Goal: Task Accomplishment & Management: Use online tool/utility

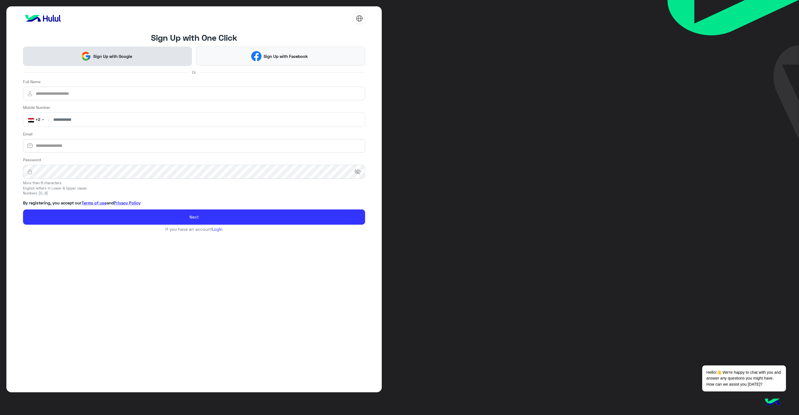
click at [75, 55] on button "Sign Up with Google" at bounding box center [107, 56] width 169 height 19
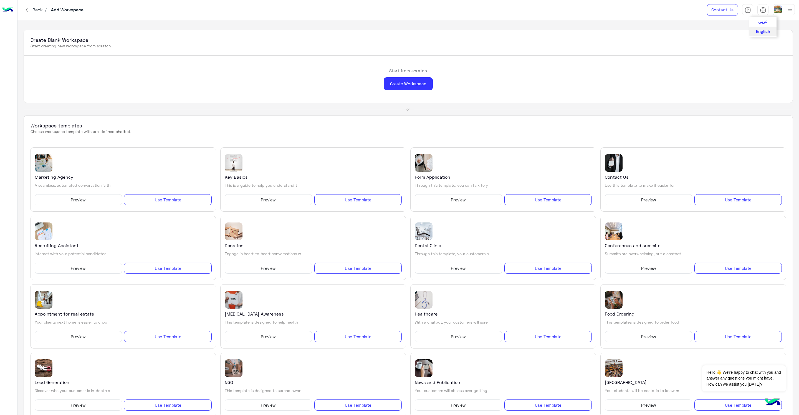
click at [763, 8] on img at bounding box center [762, 10] width 6 height 6
click at [760, 32] on span "English" at bounding box center [763, 31] width 14 height 5
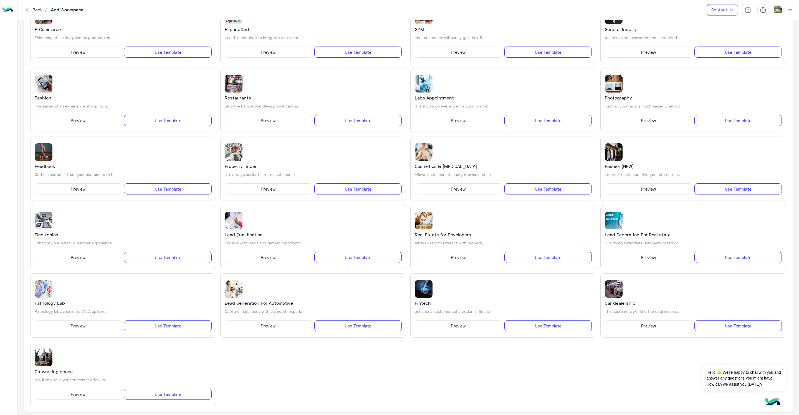
scroll to position [426, 0]
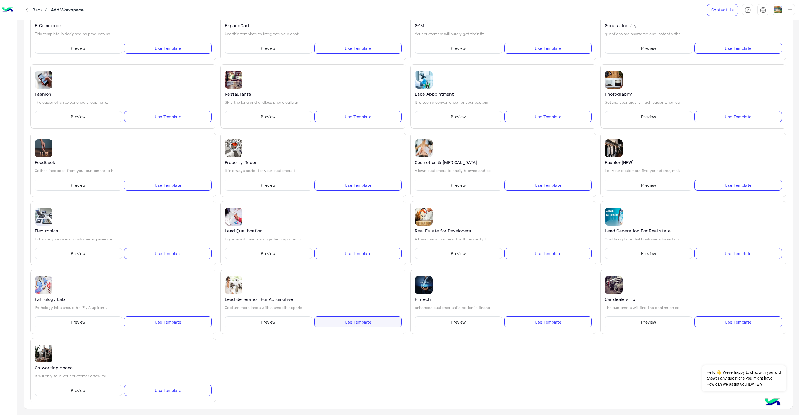
click at [359, 323] on button "Use Template" at bounding box center [357, 322] width 87 height 11
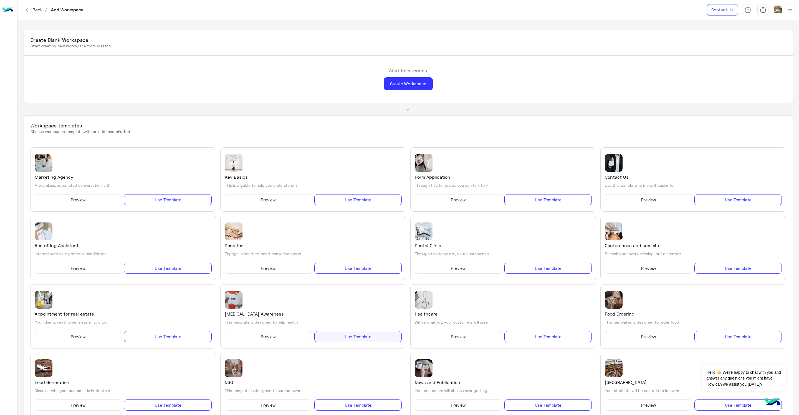
scroll to position [426, 0]
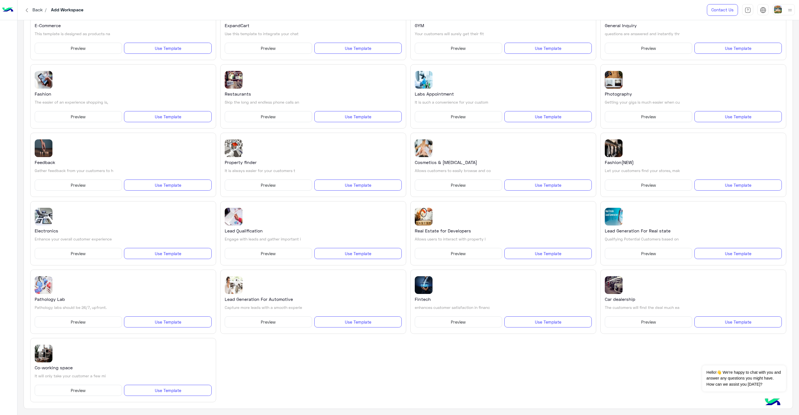
click at [242, 320] on button "Preview" at bounding box center [268, 322] width 87 height 11
click at [287, 321] on button "Preview" at bounding box center [268, 322] width 87 height 11
click at [343, 253] on button "Use Template" at bounding box center [357, 253] width 87 height 11
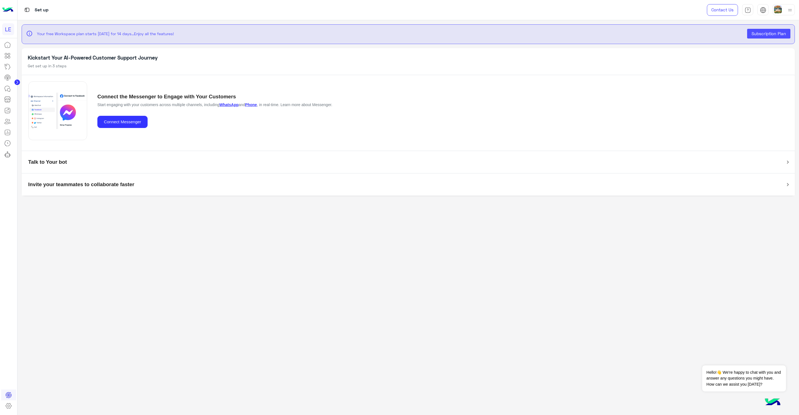
click at [16, 83] on circle at bounding box center [17, 83] width 6 height 6
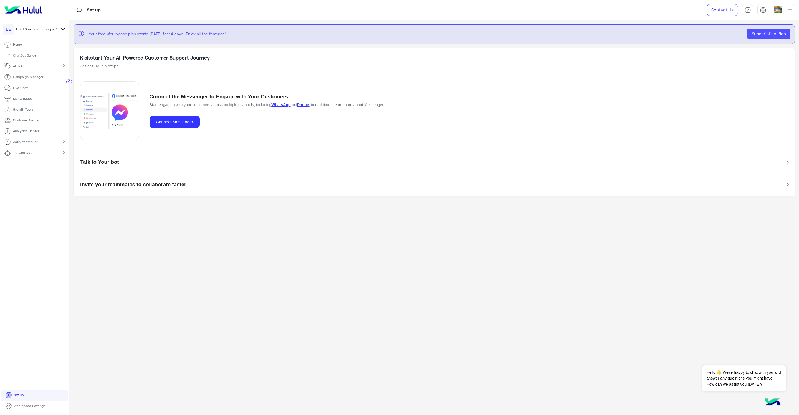
click at [38, 64] on div "AI Hub chevron_right" at bounding box center [34, 66] width 69 height 11
click at [31, 78] on div "AI Training" at bounding box center [34, 77] width 61 height 6
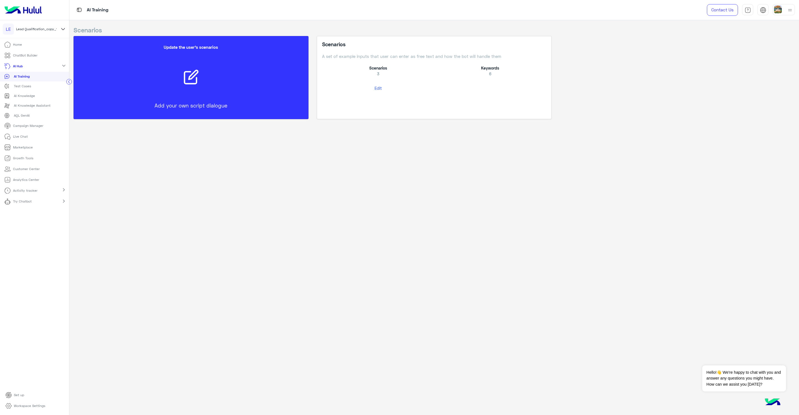
click at [224, 90] on div "Update the user’s scenarios Add your own script dialogue" at bounding box center [191, 77] width 218 height 77
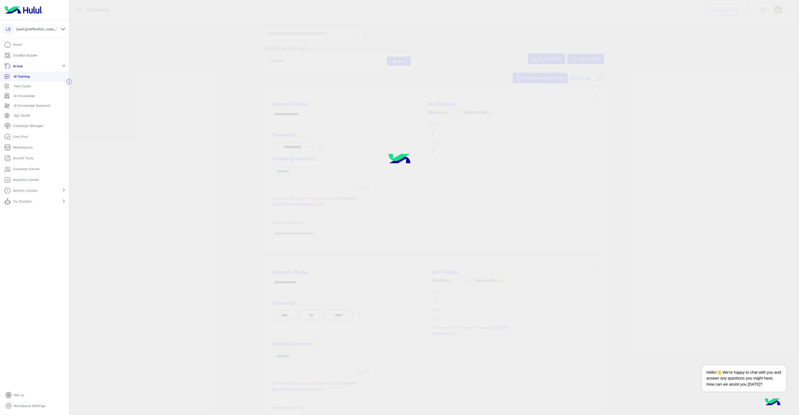
type input "****"
type input "**********"
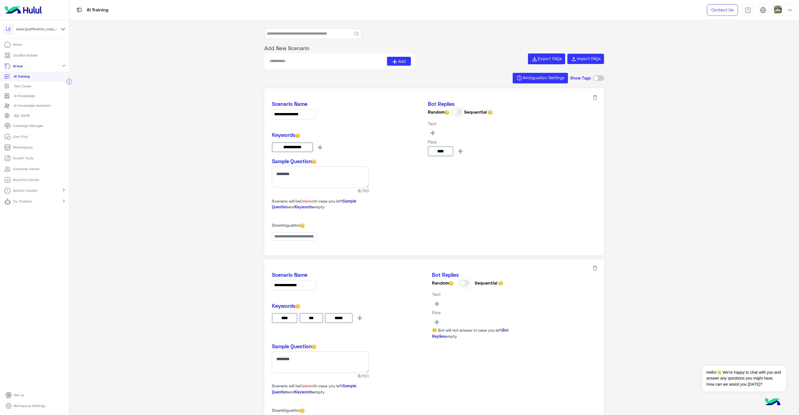
click at [453, 111] on span at bounding box center [457, 112] width 10 height 6
type input "****"
click at [438, 154] on input "****" at bounding box center [441, 151] width 26 height 10
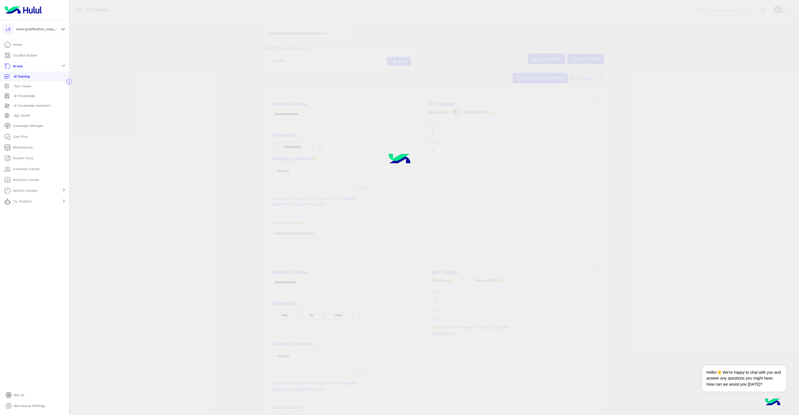
type input "****"
type input "**********"
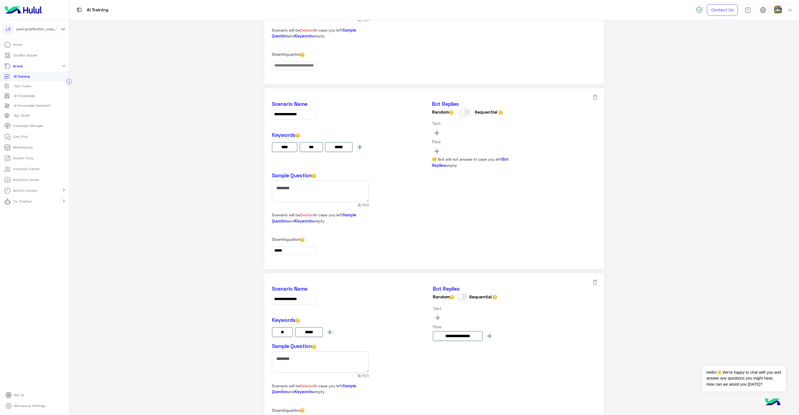
scroll to position [233, 0]
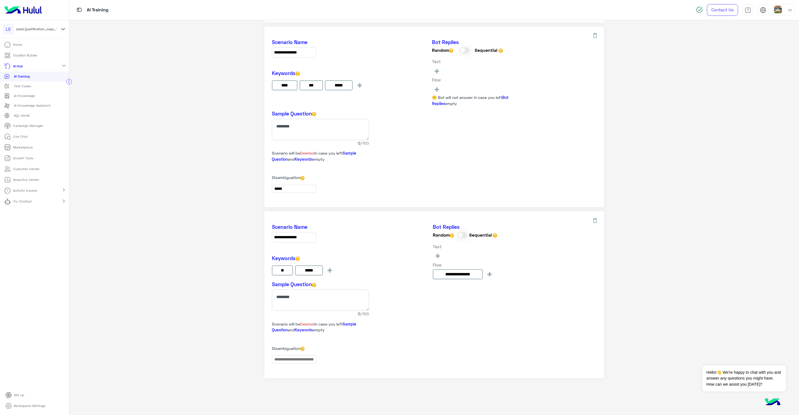
click at [470, 328] on div "**********" at bounding box center [433, 295] width 339 height 167
click at [23, 87] on p "Test Cases" at bounding box center [22, 86] width 17 height 5
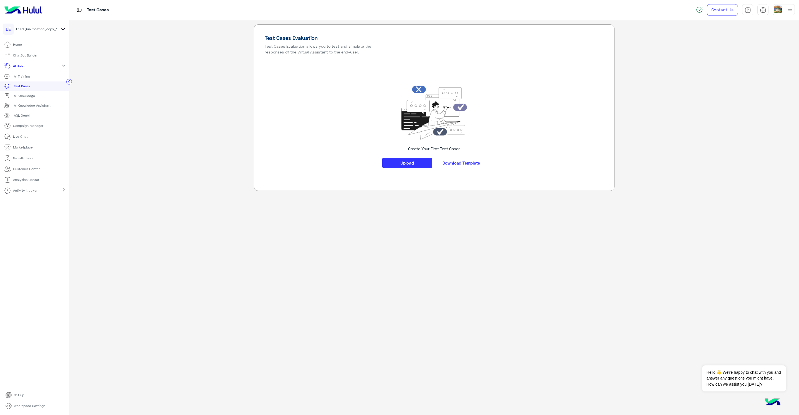
click at [31, 98] on p "AI Knowledge" at bounding box center [24, 95] width 21 height 5
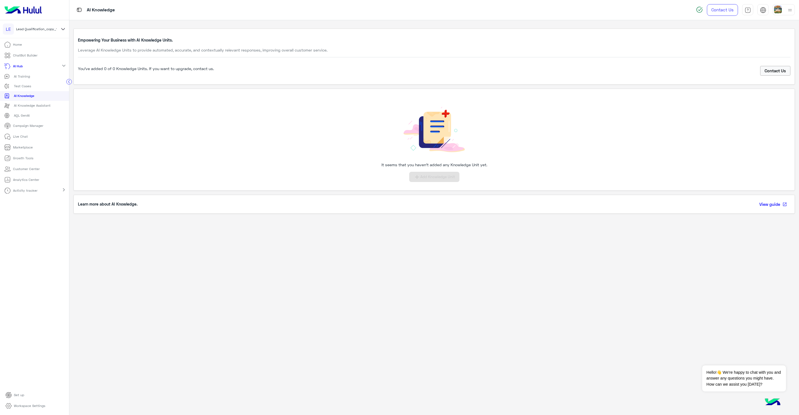
click at [19, 138] on p "Live Chat" at bounding box center [20, 136] width 15 height 5
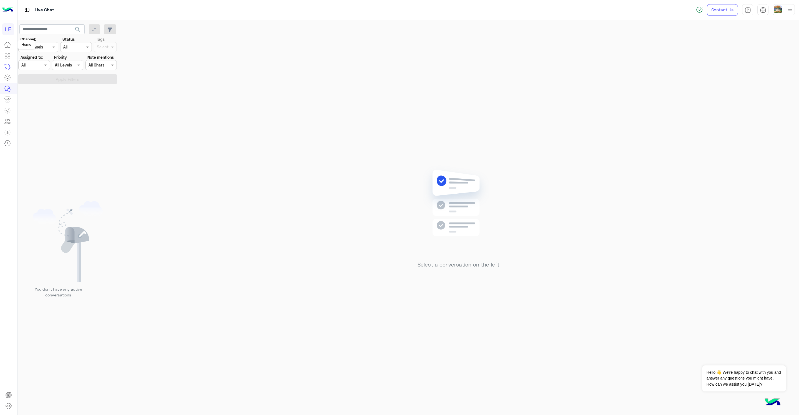
click at [7, 45] on icon at bounding box center [7, 45] width 7 height 7
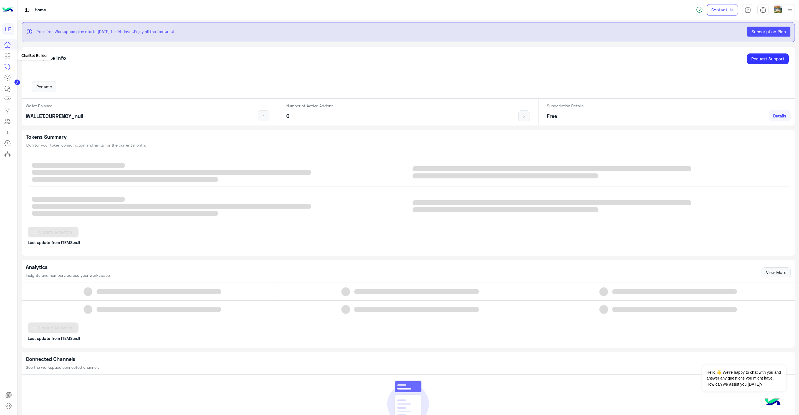
click at [9, 57] on icon at bounding box center [7, 55] width 7 height 7
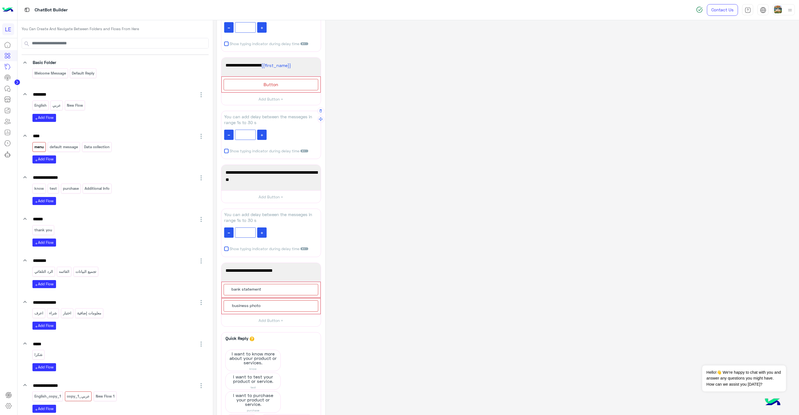
scroll to position [44, 0]
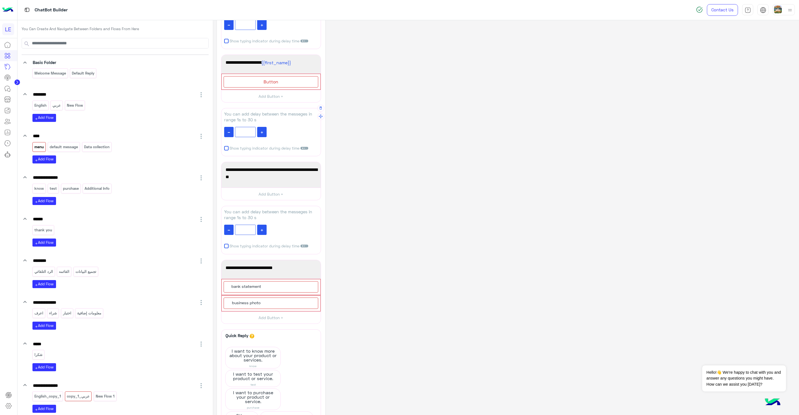
click at [260, 133] on button at bounding box center [261, 132] width 9 height 11
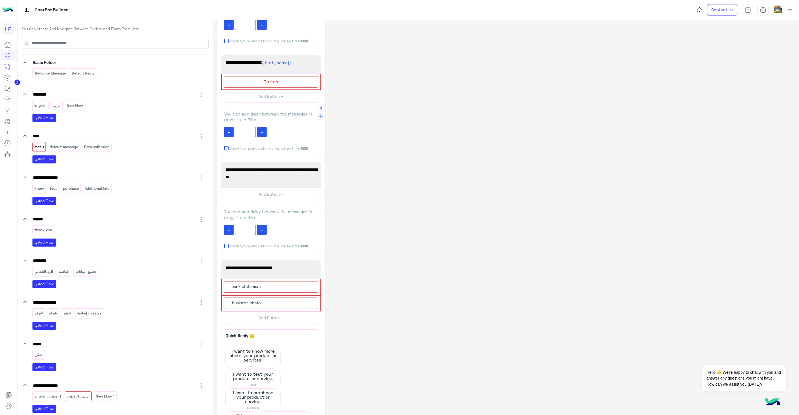
click at [260, 133] on button at bounding box center [261, 132] width 9 height 11
click at [245, 137] on div "You can add delay between the messeges in range 1s to 30 s *** Show typing indi…" at bounding box center [271, 132] width 100 height 49
drag, startPoint x: 245, startPoint y: 137, endPoint x: 247, endPoint y: 136, distance: 3.0
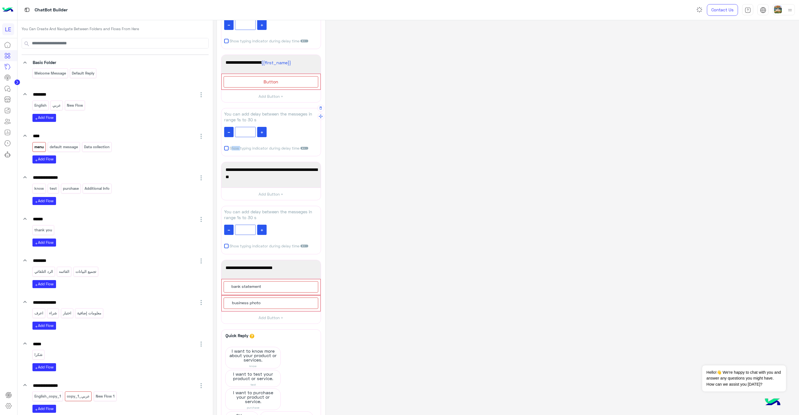
click at [245, 137] on div "You can add delay between the messeges in range 1s to 30 s *** Show typing indi…" at bounding box center [271, 132] width 100 height 49
click at [248, 134] on input "***" at bounding box center [245, 132] width 21 height 11
type input "*"
type input "**"
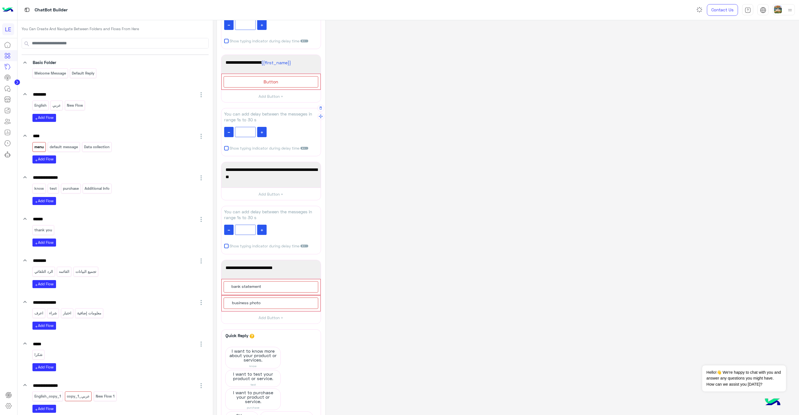
click at [287, 135] on div "You can add delay between the messeges in range 1s to 30 s ** Show typing indic…" at bounding box center [271, 132] width 100 height 49
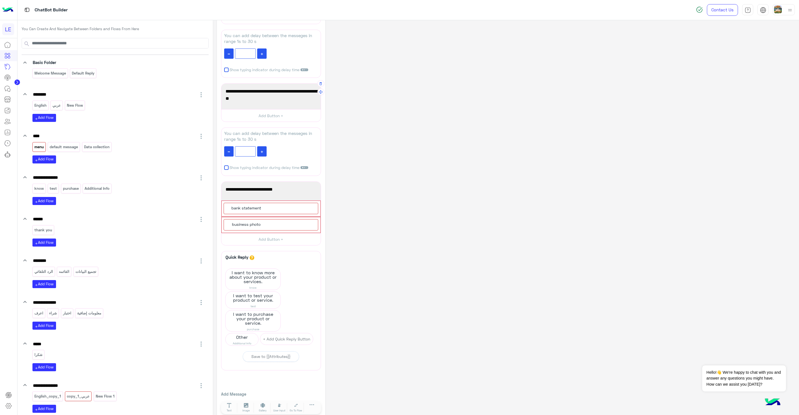
scroll to position [132, 0]
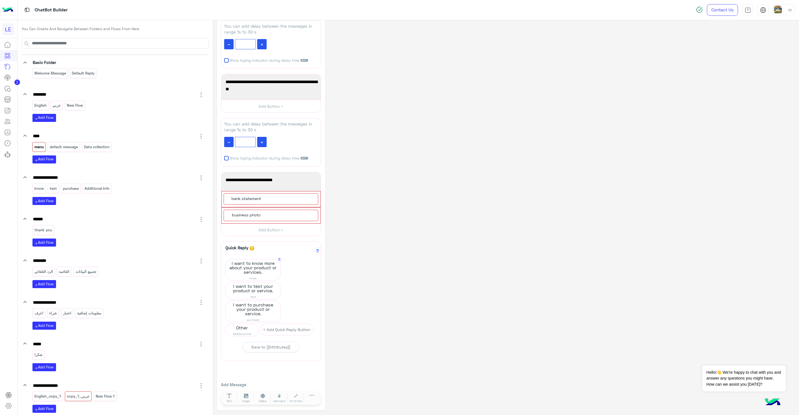
click at [263, 272] on span "I want to know more about your product or services." at bounding box center [252, 268] width 55 height 17
click at [261, 272] on span "I want to know more about your product or services." at bounding box center [252, 268] width 55 height 17
click at [273, 327] on span "know" at bounding box center [269, 326] width 73 height 5
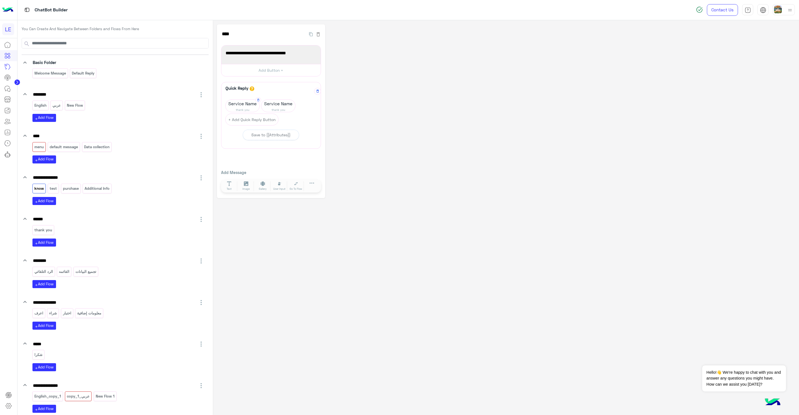
click at [247, 109] on span "thank you" at bounding box center [242, 110] width 34 height 4
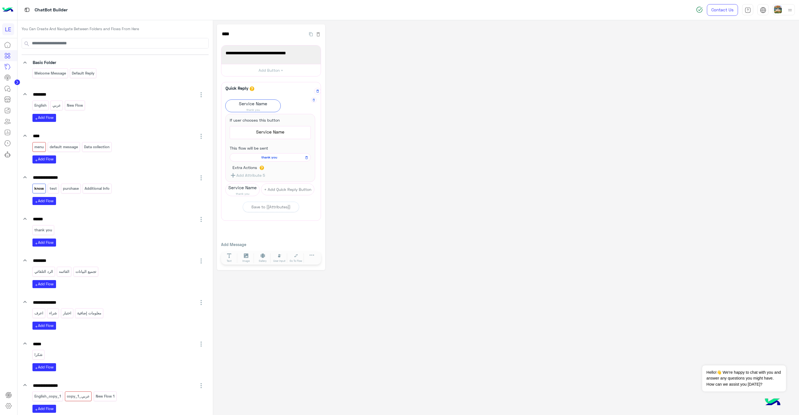
click at [270, 156] on span "thank you" at bounding box center [269, 157] width 73 height 5
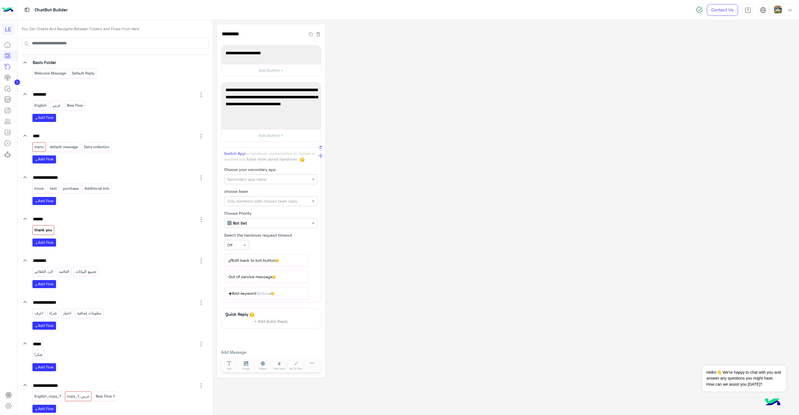
click at [237, 154] on span "Switch App" at bounding box center [234, 153] width 21 height 5
click at [235, 177] on input "text" at bounding box center [261, 180] width 69 height 6
click at [244, 191] on span "Widebot Inbox" at bounding box center [240, 190] width 26 height 5
click at [265, 199] on input "text" at bounding box center [261, 202] width 69 height 6
click at [266, 208] on div "Unassigned team" at bounding box center [270, 212] width 93 height 10
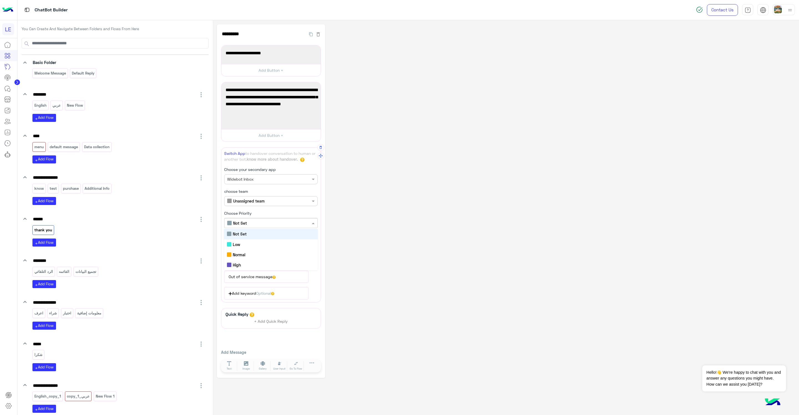
click at [261, 223] on input "text" at bounding box center [261, 223] width 69 height 6
click at [262, 262] on div "High" at bounding box center [270, 265] width 93 height 10
click at [261, 243] on div "× 1 × Off" at bounding box center [270, 245] width 93 height 10
click at [238, 245] on div at bounding box center [236, 245] width 24 height 6
click at [283, 238] on div "Select the handover request timeout × 1 × Off Minutes Hours Days" at bounding box center [270, 241] width 93 height 18
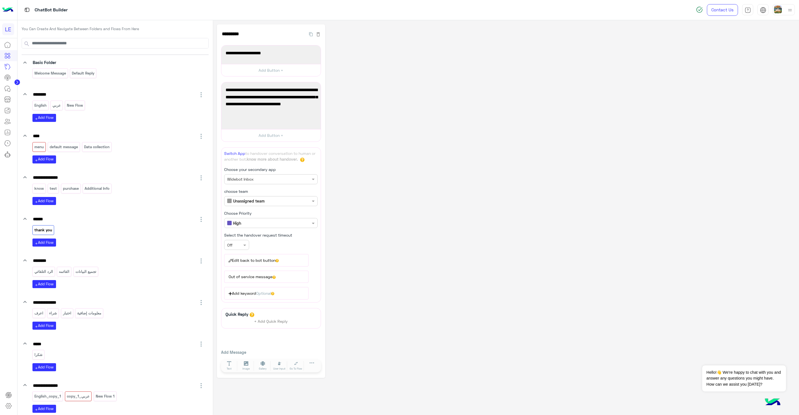
scroll to position [105, 0]
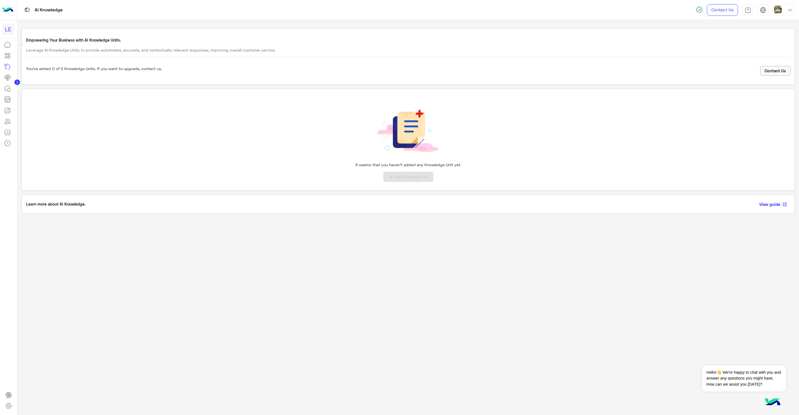
click at [7, 46] on icon at bounding box center [7, 46] width 0 height 1
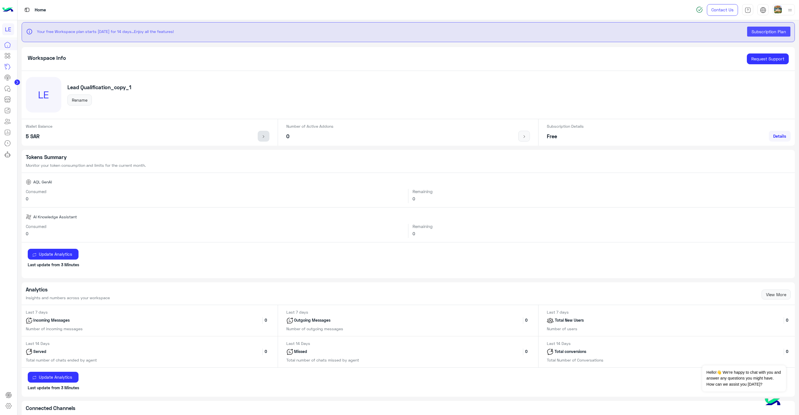
click at [266, 136] on img at bounding box center [263, 136] width 7 height 4
click at [30, 181] on img at bounding box center [29, 182] width 6 height 6
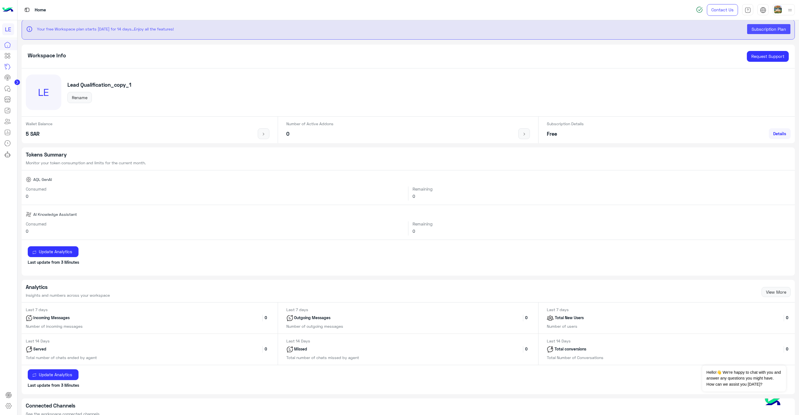
click at [18, 81] on circle at bounding box center [17, 83] width 6 height 6
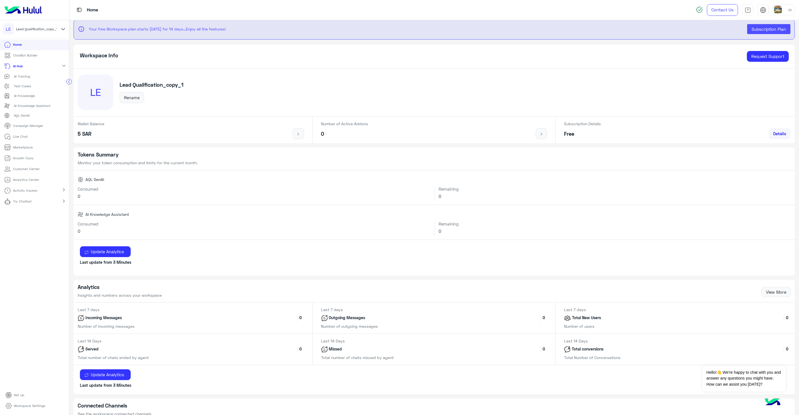
click at [19, 115] on p "AQL GenAI" at bounding box center [22, 115] width 16 height 5
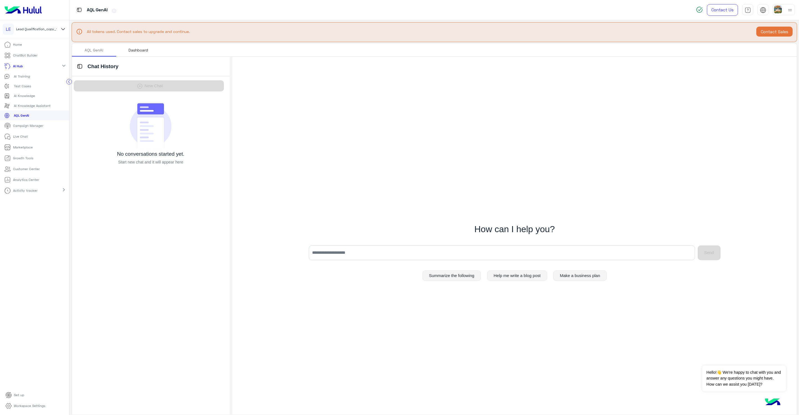
click at [138, 48] on div "Dashboard" at bounding box center [138, 50] width 20 height 6
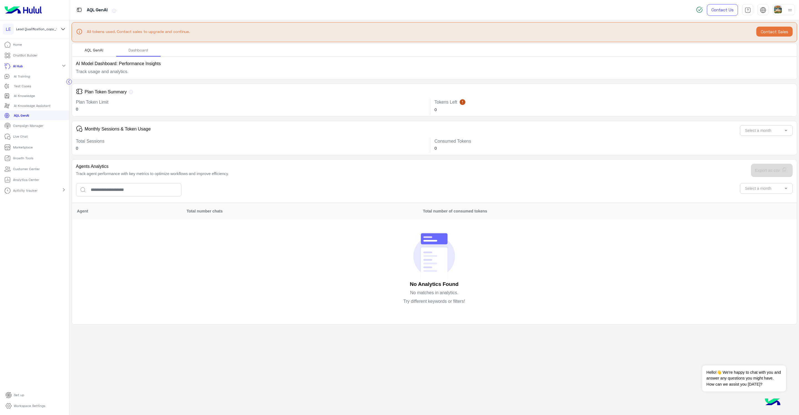
click at [92, 53] on div "AQL GenAI" at bounding box center [94, 49] width 44 height 13
